Goal: Task Accomplishment & Management: Manage account settings

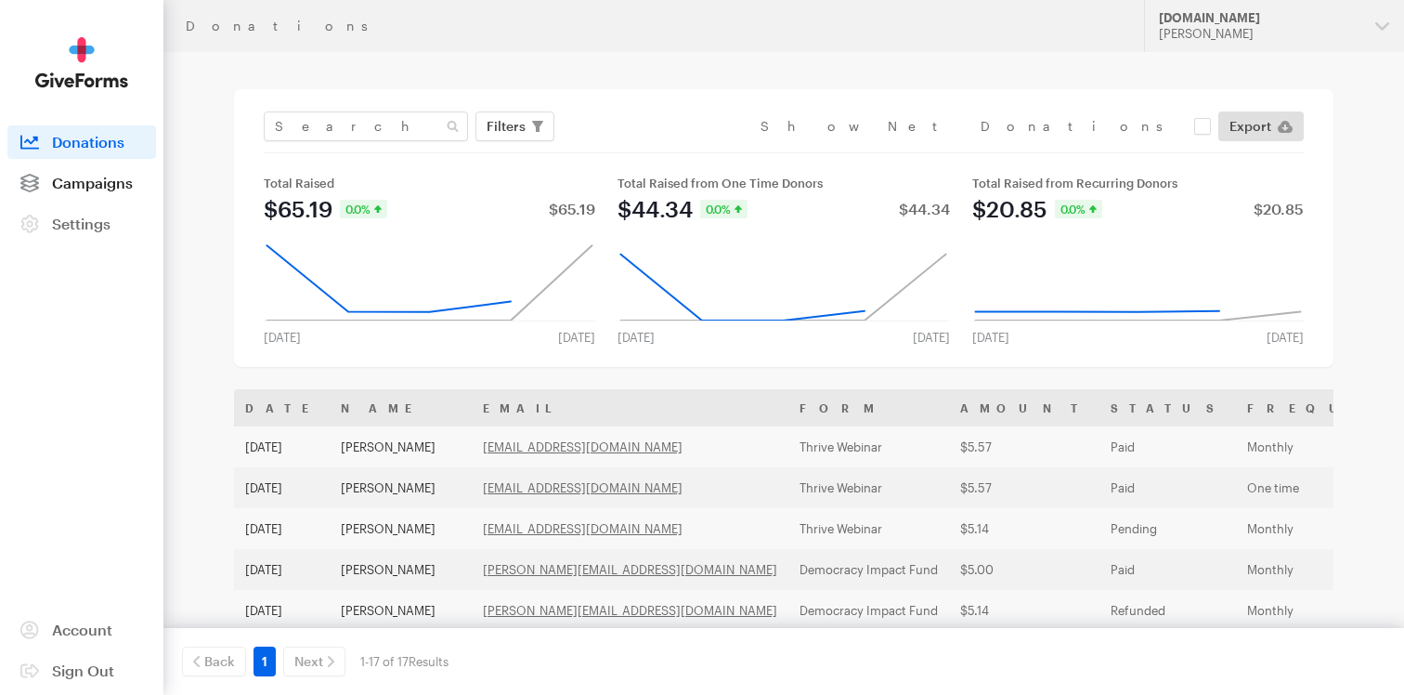
click at [102, 186] on span "Campaigns" at bounding box center [92, 183] width 81 height 18
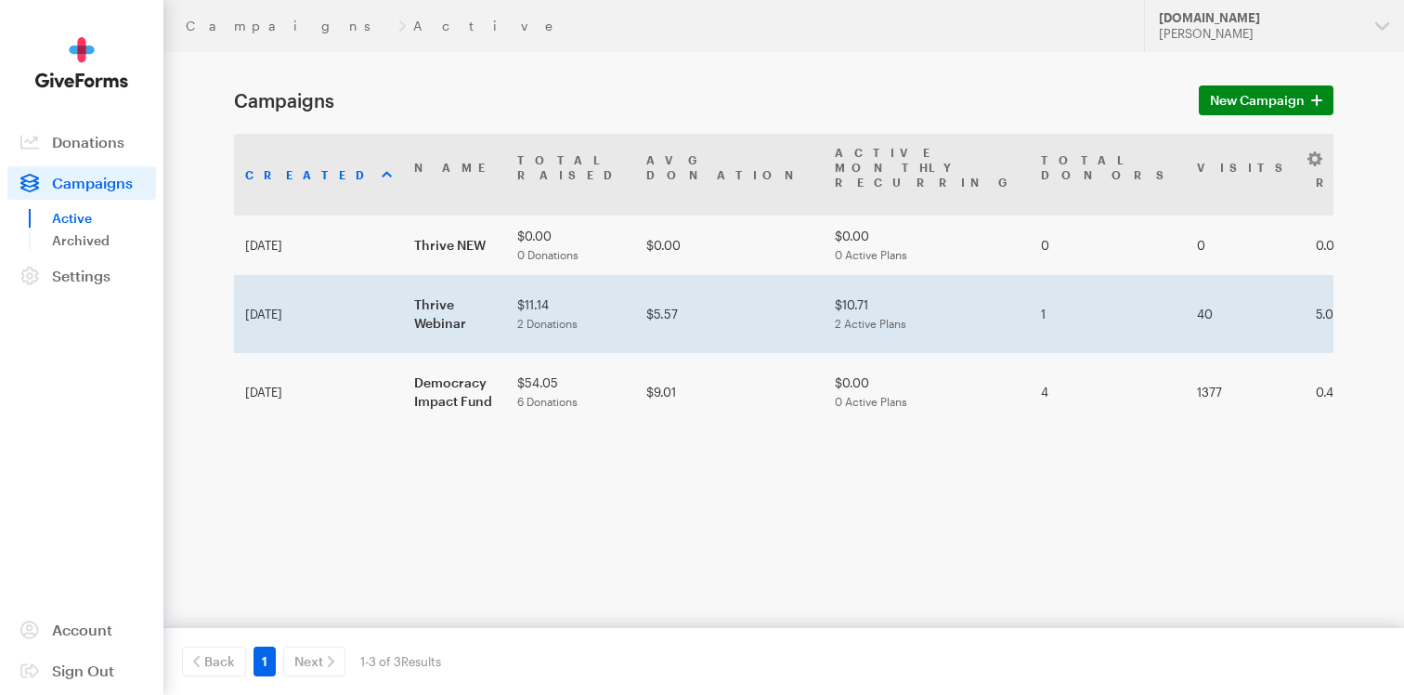
click at [290, 275] on td "Sep 09, 2025" at bounding box center [318, 314] width 169 height 78
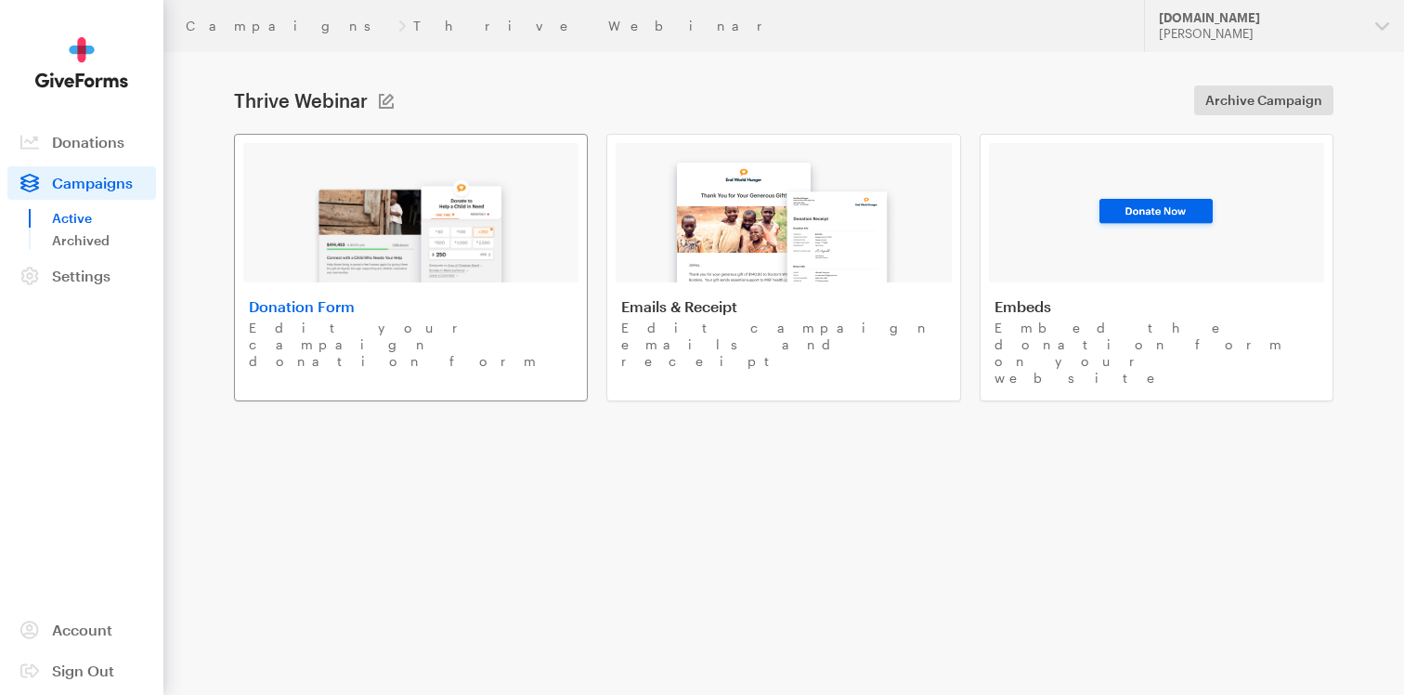
click at [347, 268] on img at bounding box center [411, 222] width 217 height 119
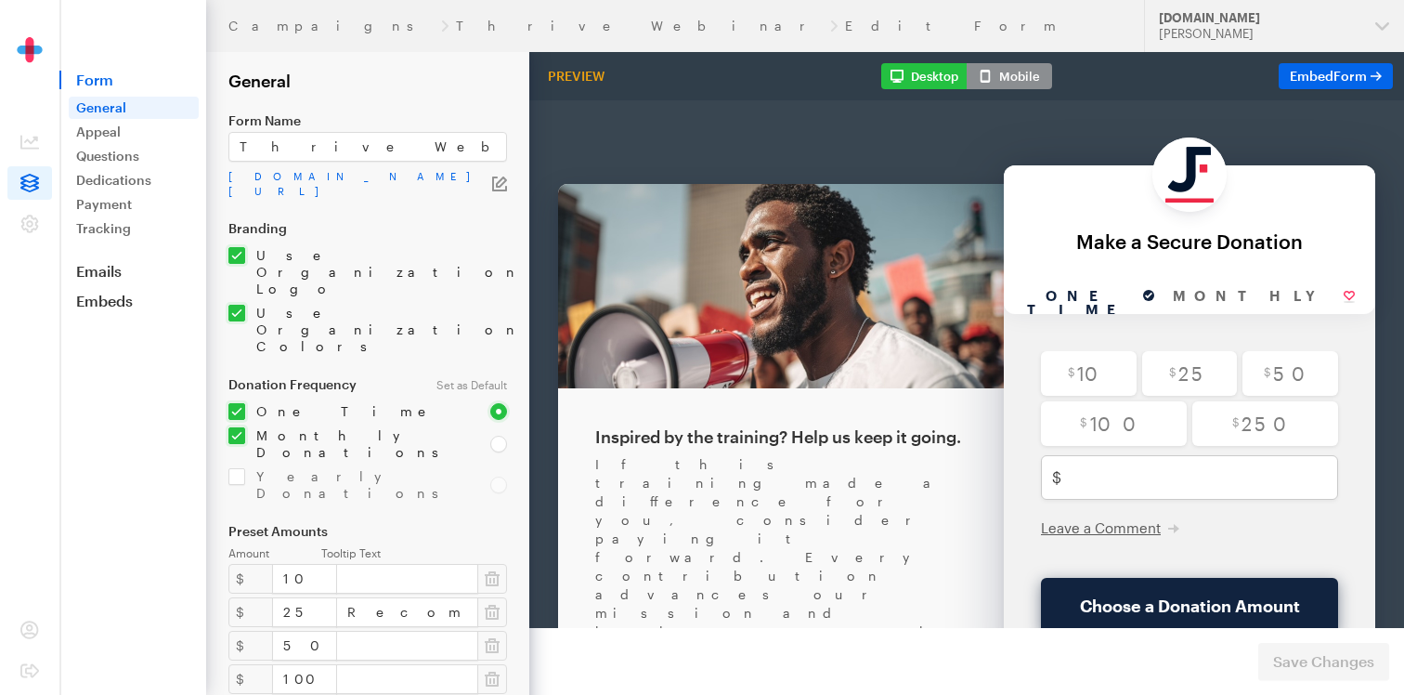
click at [499, 179] on icon "button" at bounding box center [501, 181] width 11 height 11
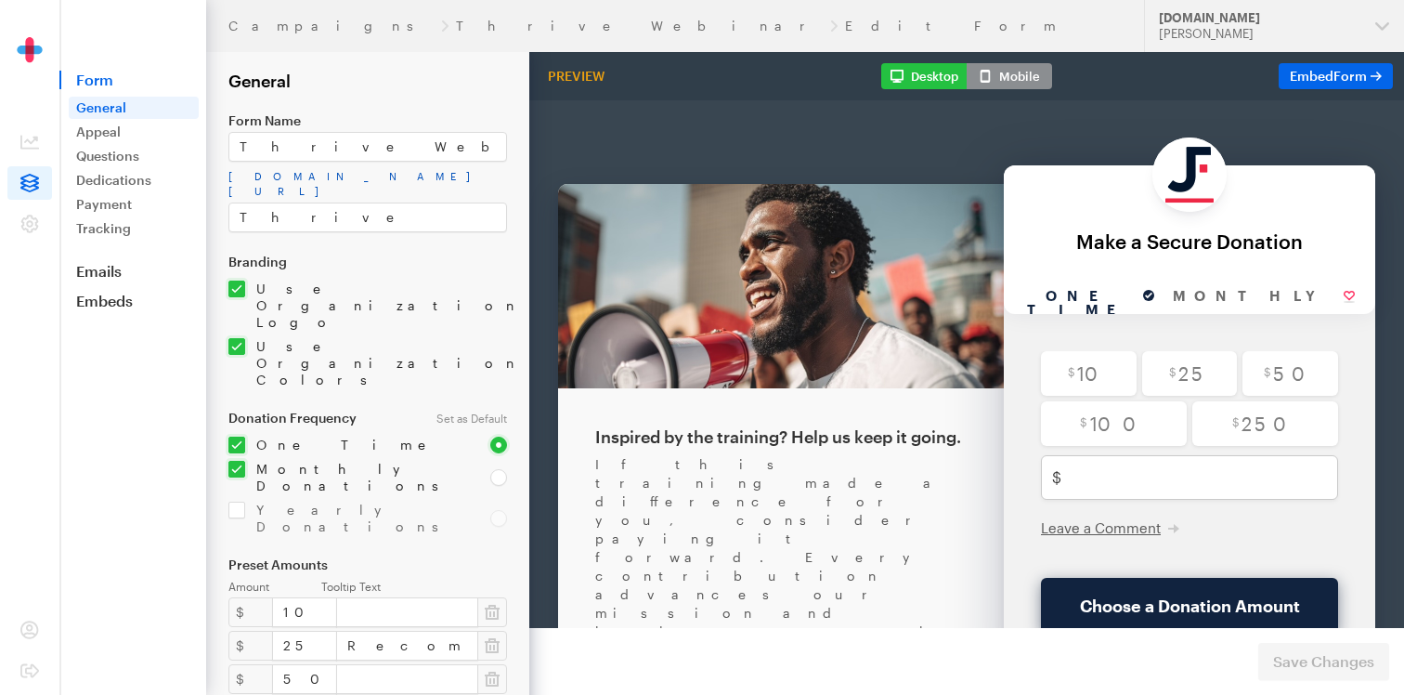
click at [494, 172] on link "app.giveforms.com/forms/justfund/Thrive" at bounding box center [367, 184] width 279 height 30
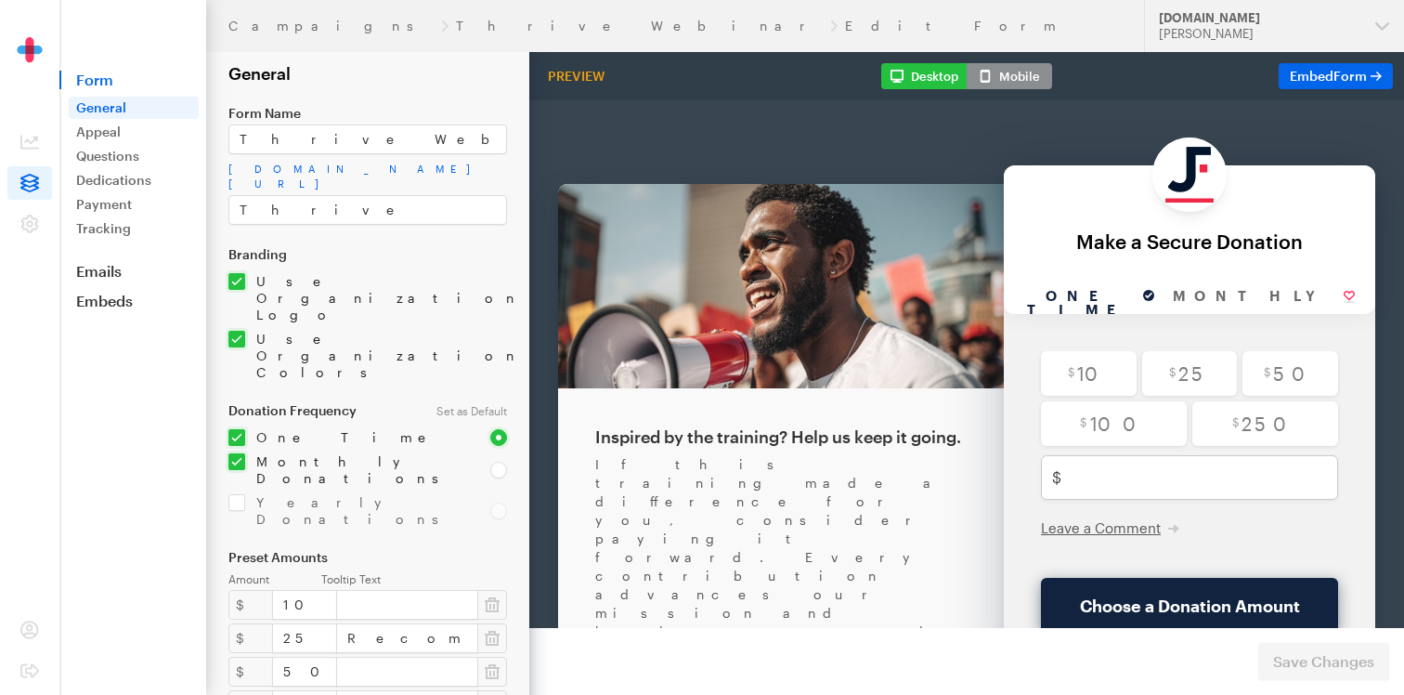
scroll to position [6, 0]
click at [135, 156] on link "Questions" at bounding box center [134, 156] width 130 height 22
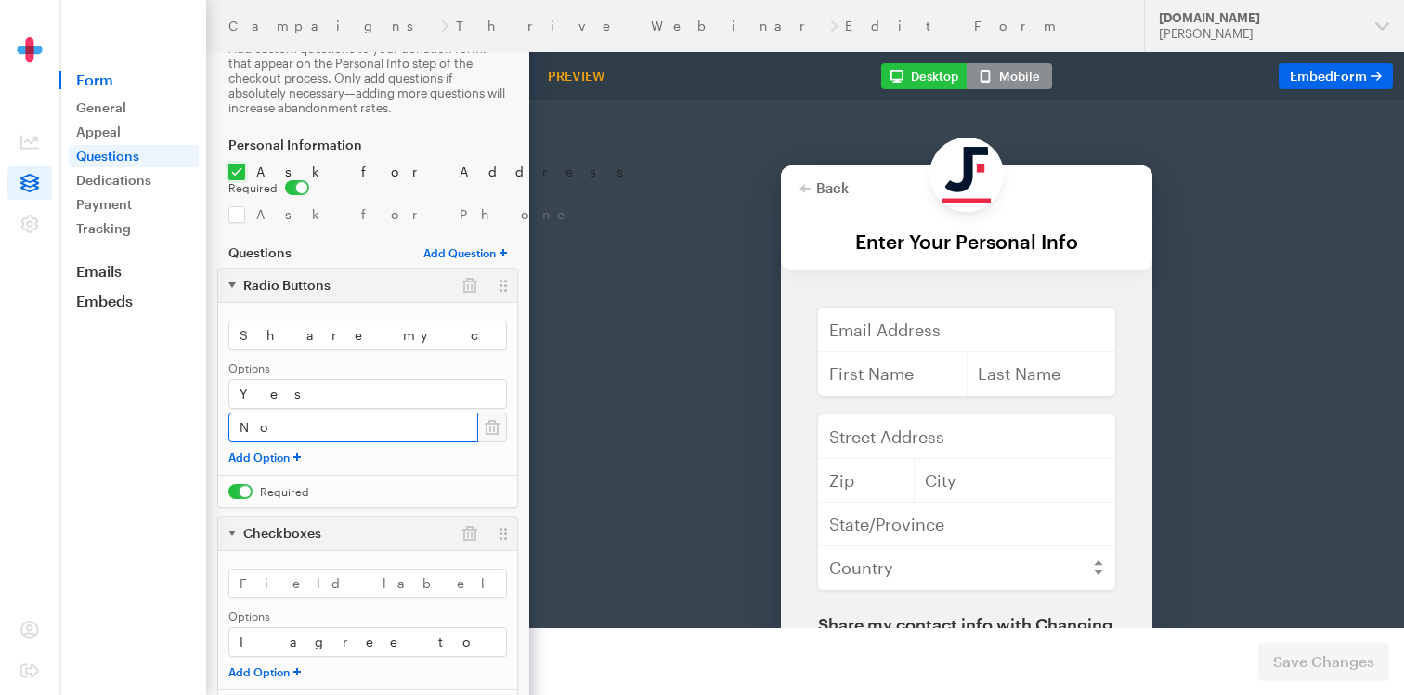
scroll to position [58, 0]
